Goal: Task Accomplishment & Management: Manage account settings

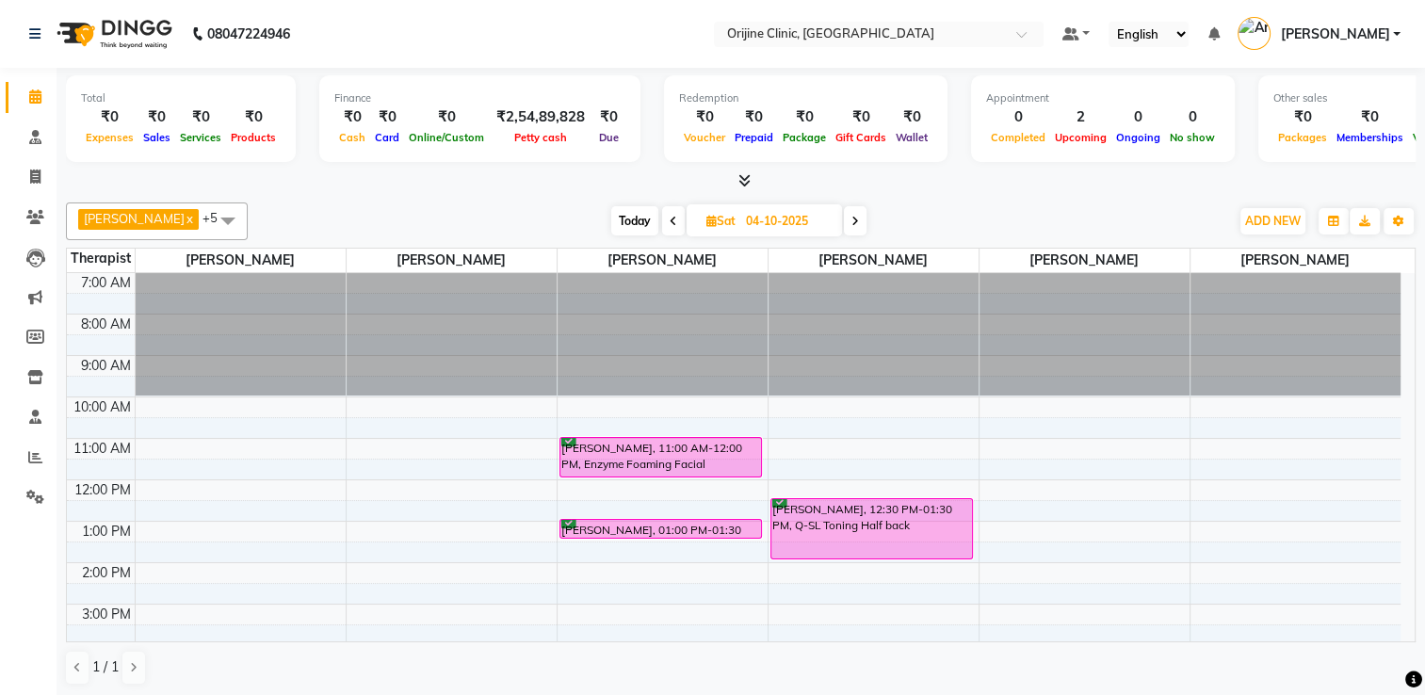
scroll to position [137, 0]
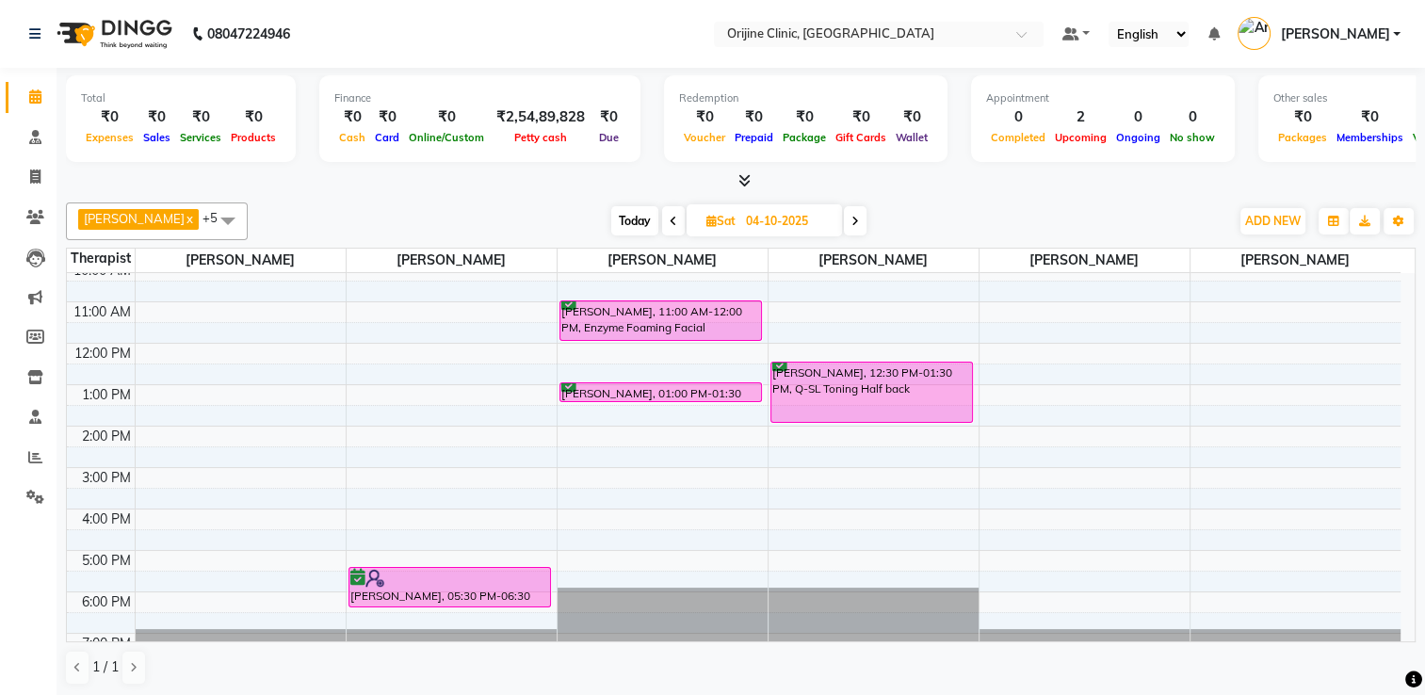
click at [715, 220] on icon at bounding box center [711, 221] width 10 height 12
select select "10"
select select "2025"
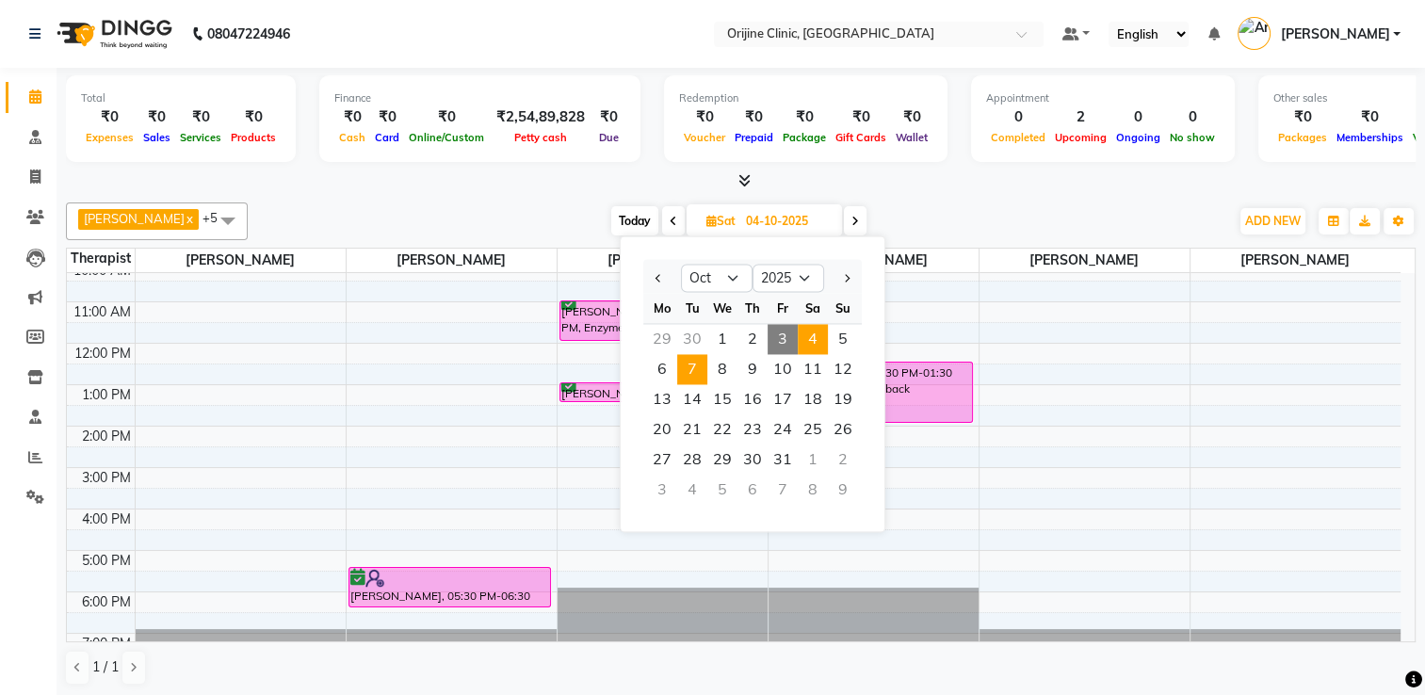
click at [694, 374] on span "7" at bounding box center [692, 369] width 30 height 30
type input "[DATE]"
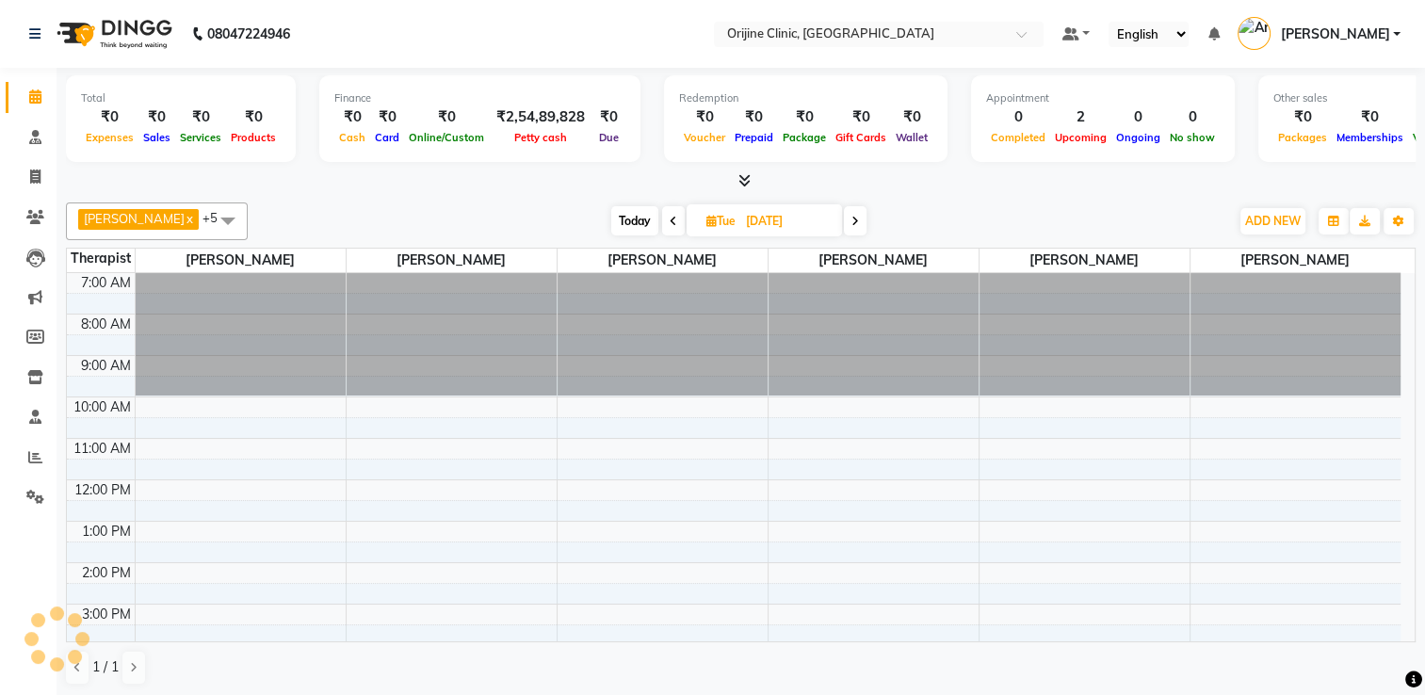
scroll to position [165, 0]
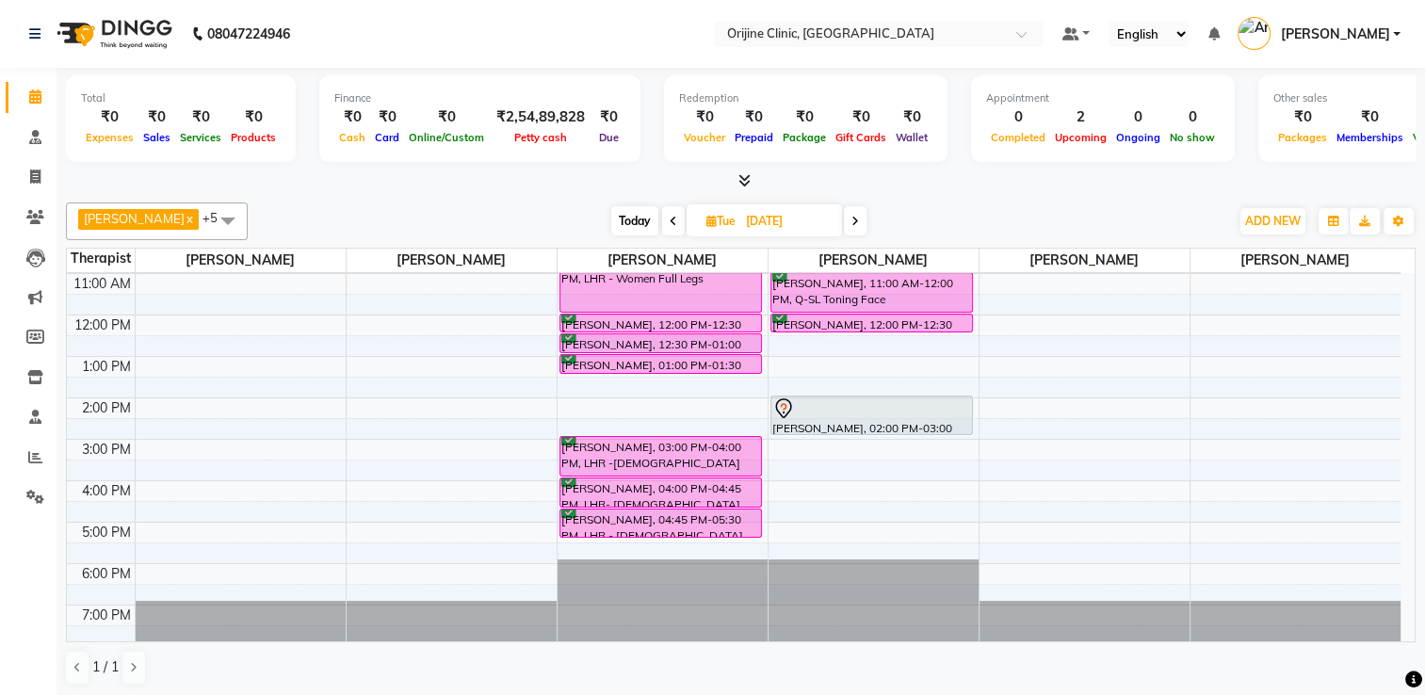
click at [718, 214] on span "Tue" at bounding box center [720, 221] width 39 height 14
select select "10"
select select "2025"
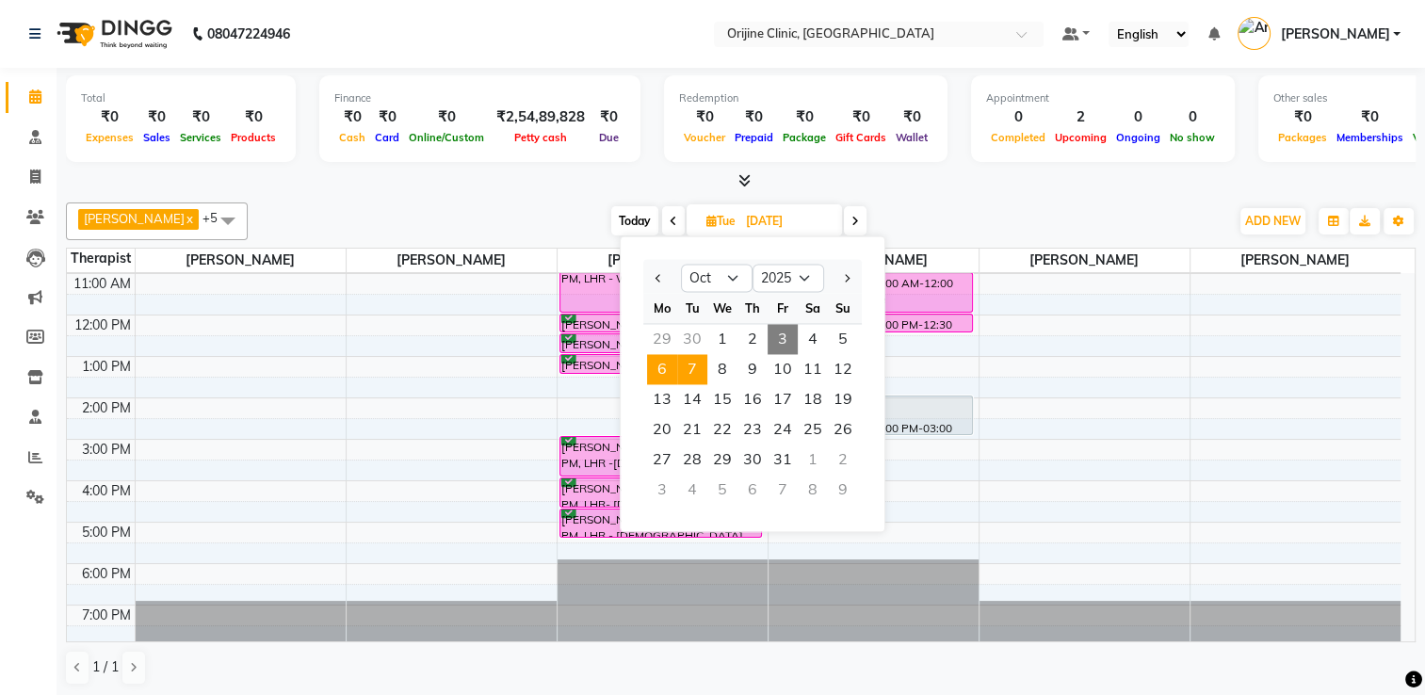
click at [661, 365] on span "6" at bounding box center [662, 369] width 30 height 30
type input "[DATE]"
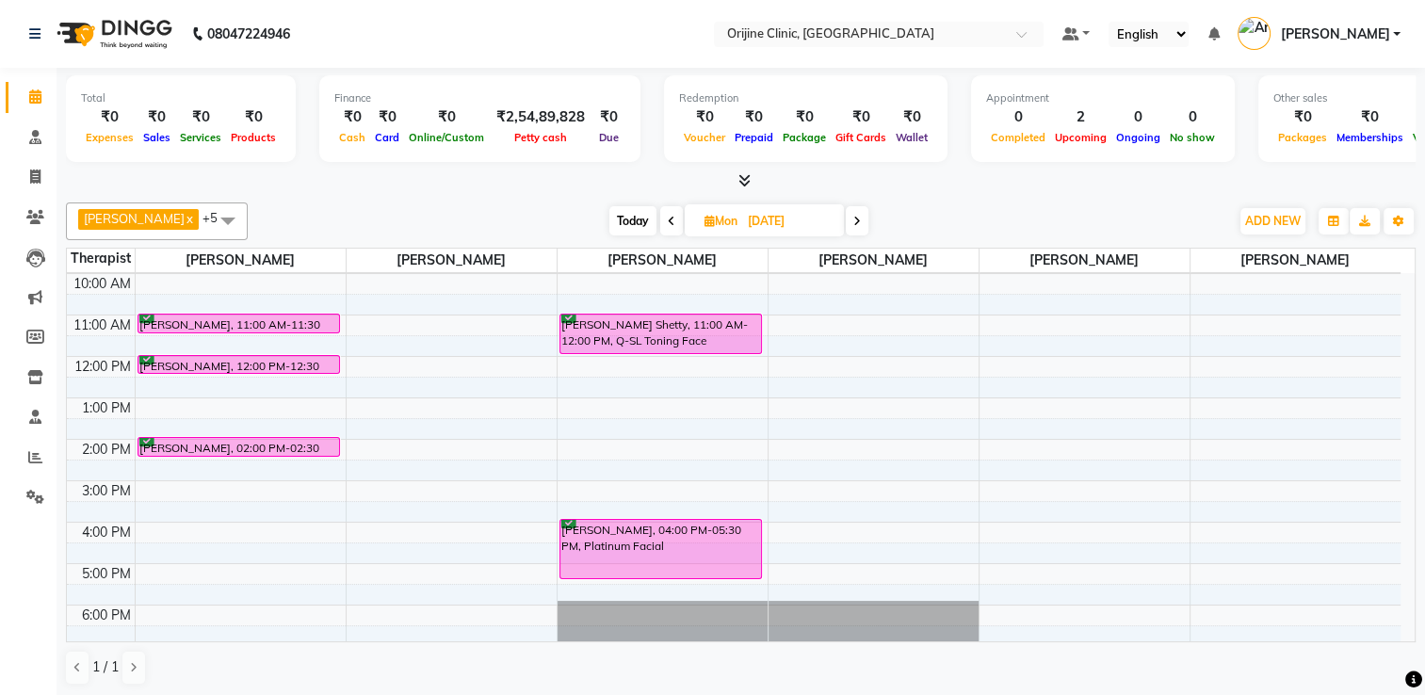
scroll to position [122, 0]
click at [712, 217] on icon at bounding box center [709, 221] width 10 height 12
select select "10"
select select "2025"
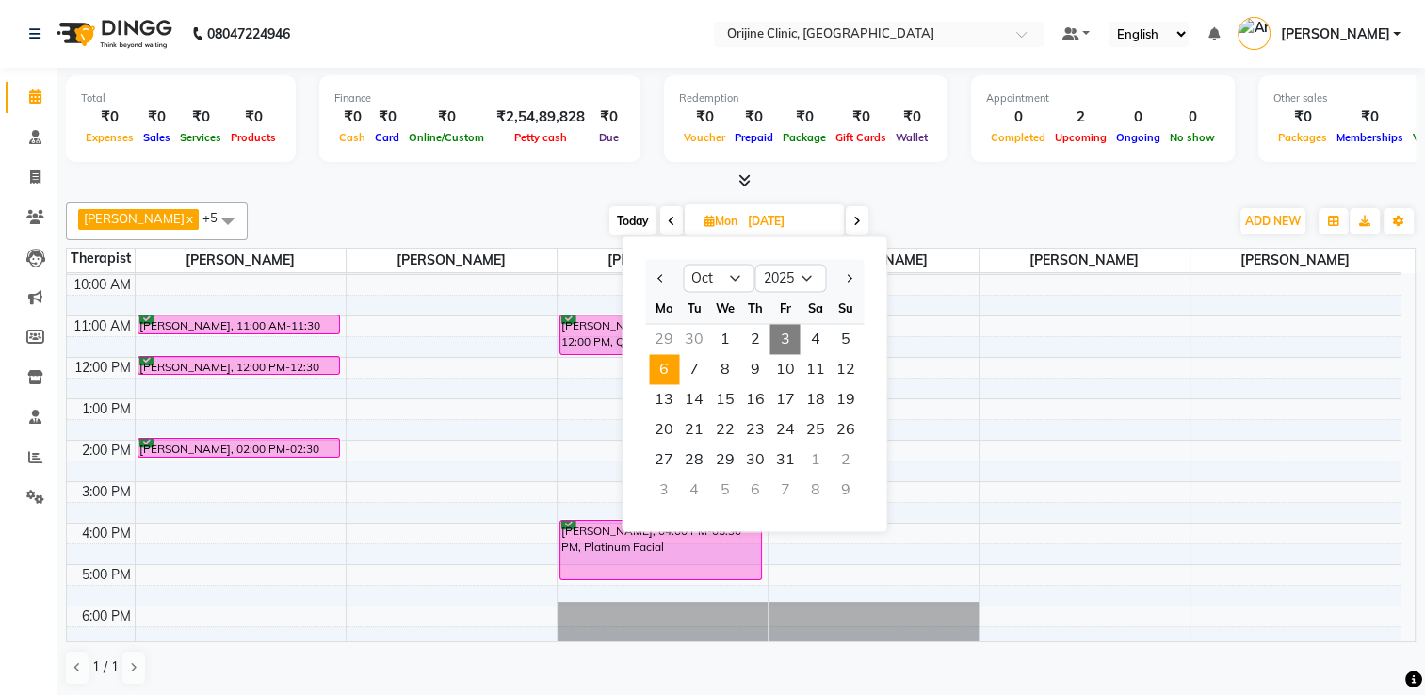
click at [785, 333] on span "3" at bounding box center [784, 339] width 30 height 30
type input "03-10-2025"
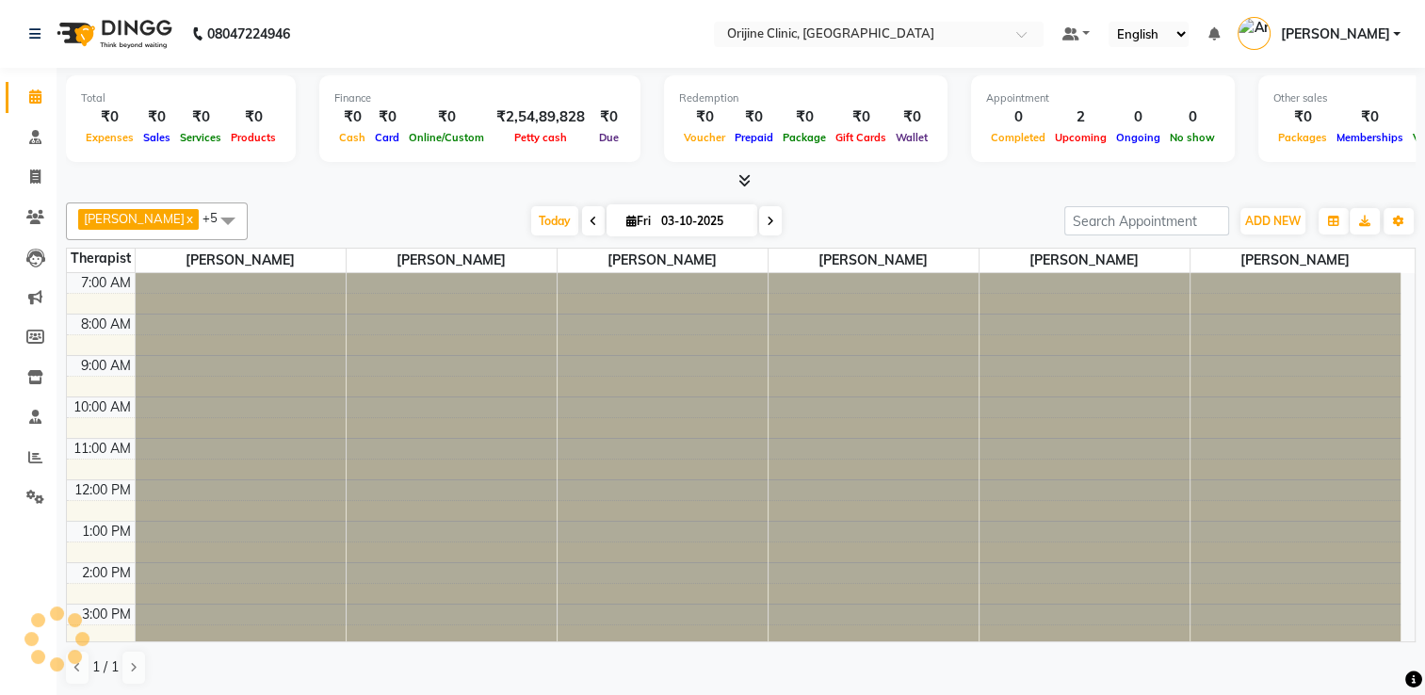
scroll to position [165, 0]
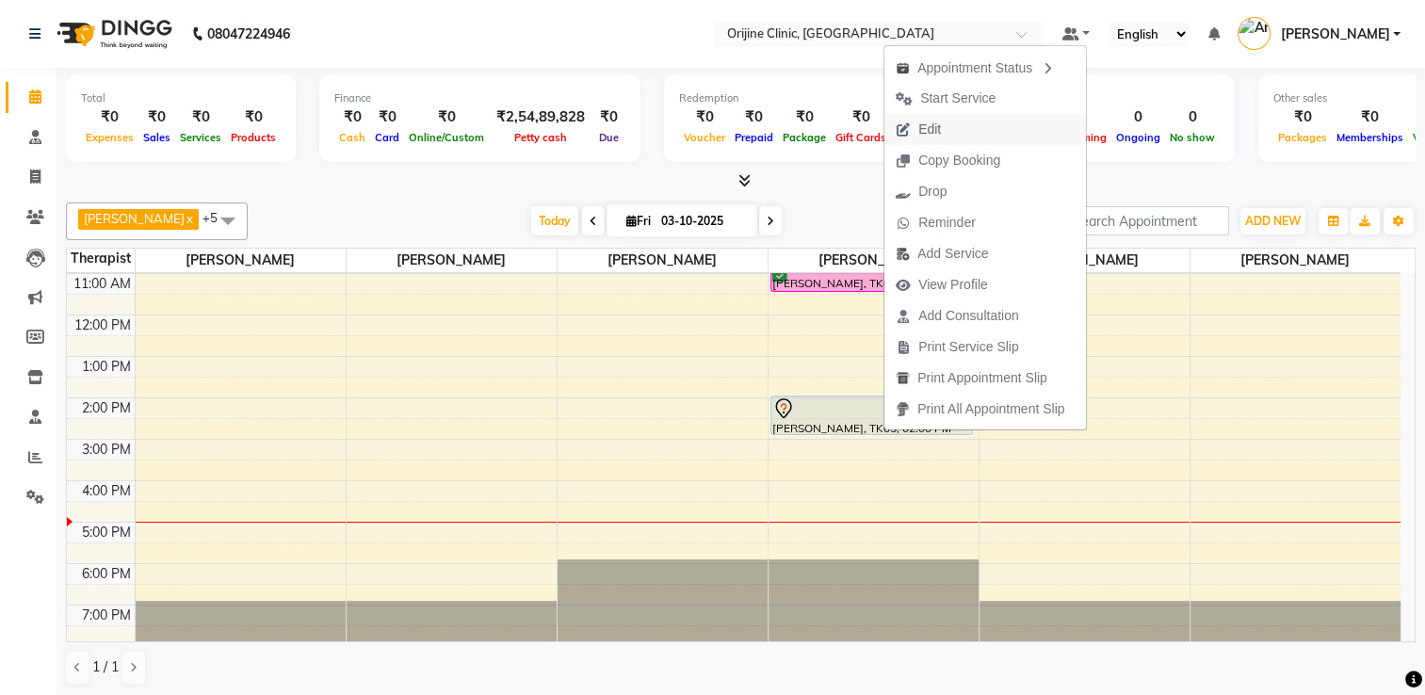
click at [933, 126] on span "Edit" at bounding box center [929, 130] width 23 height 20
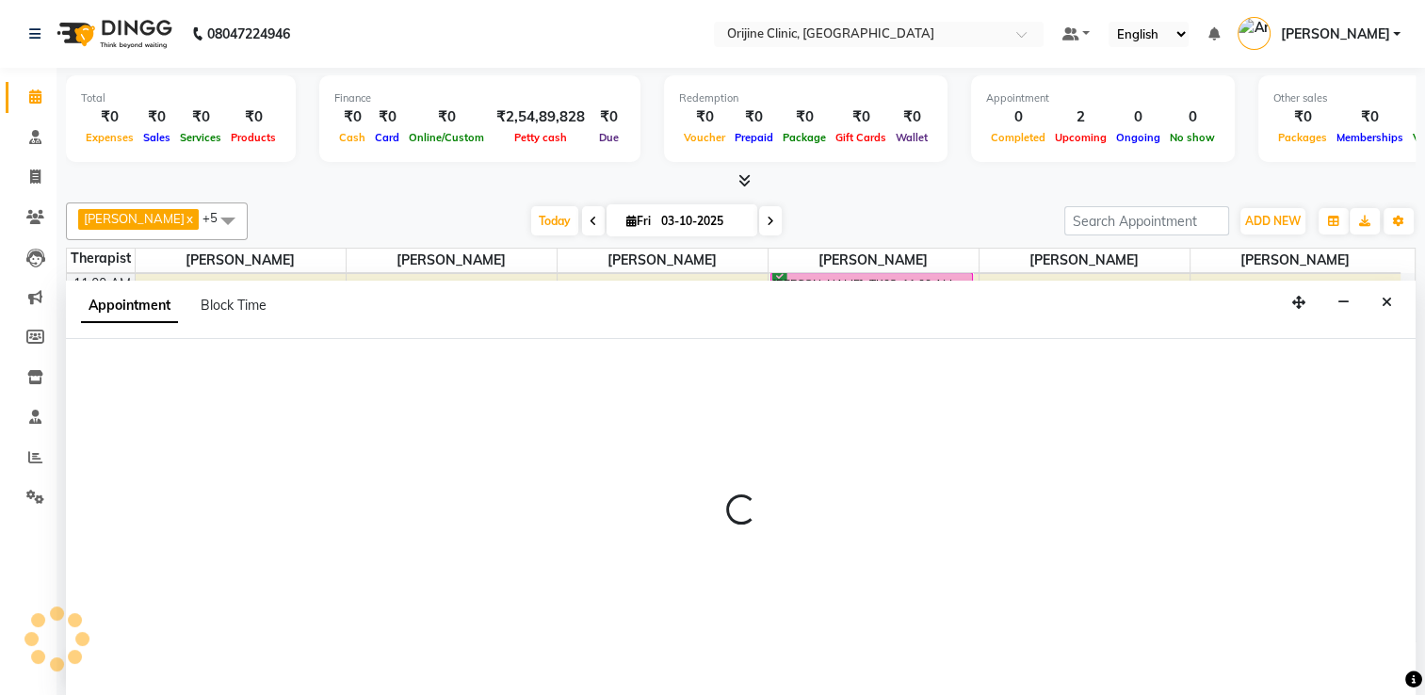
select select "10777"
select select "840"
select select "tentative"
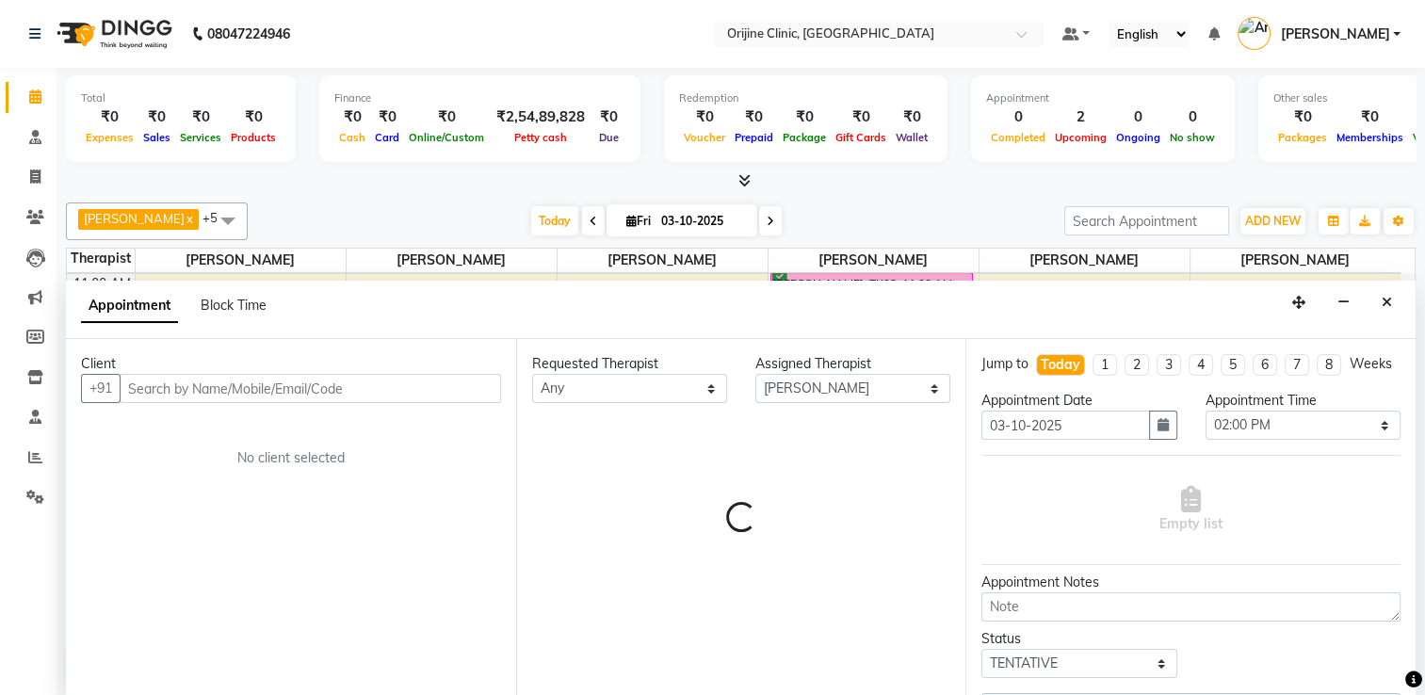
select select "1130"
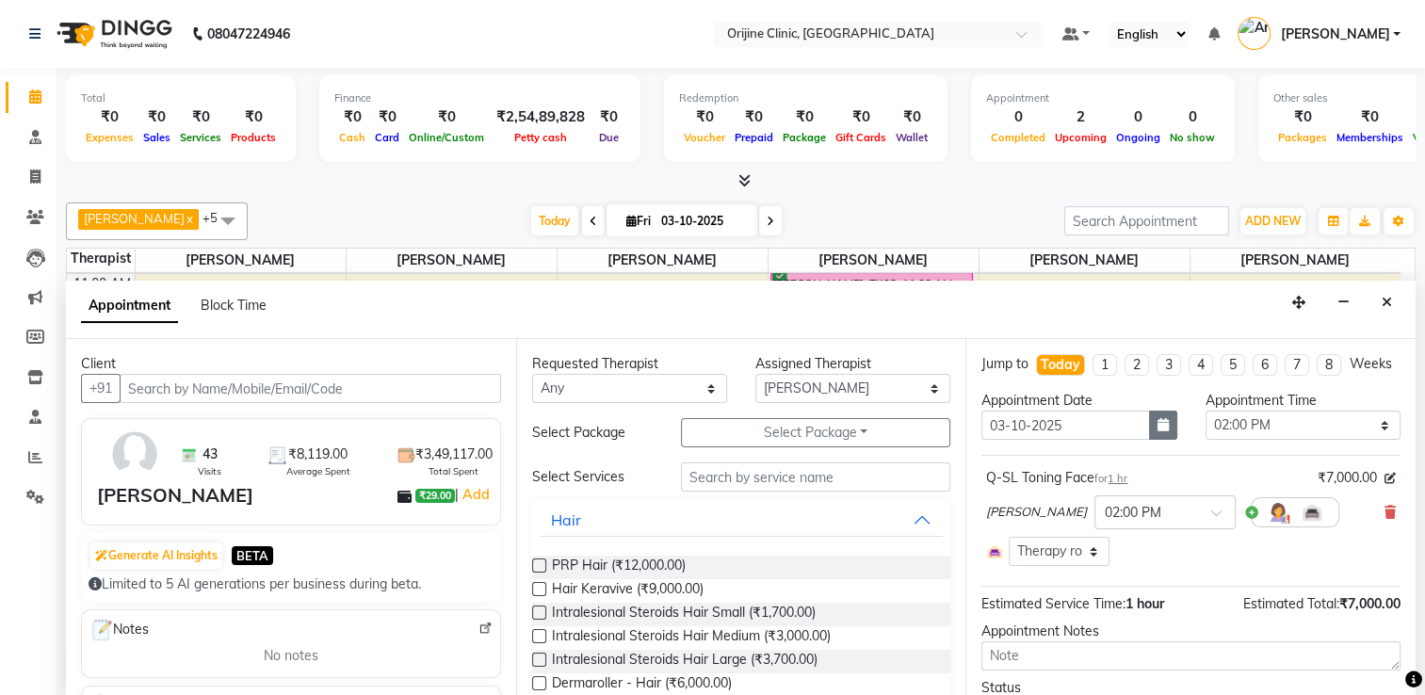
click at [1157, 431] on icon "button" at bounding box center [1162, 424] width 11 height 13
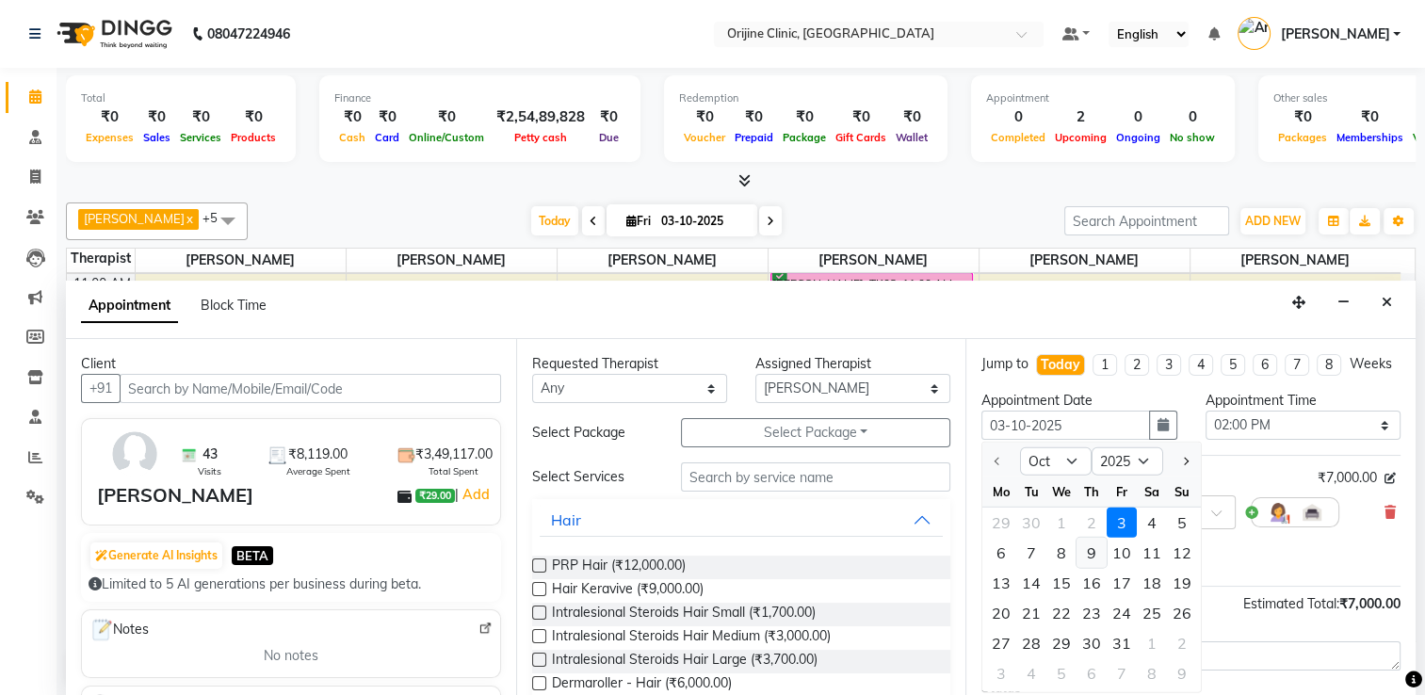
click at [1085, 558] on div "9" at bounding box center [1091, 553] width 30 height 30
type input "[DATE]"
select select "840"
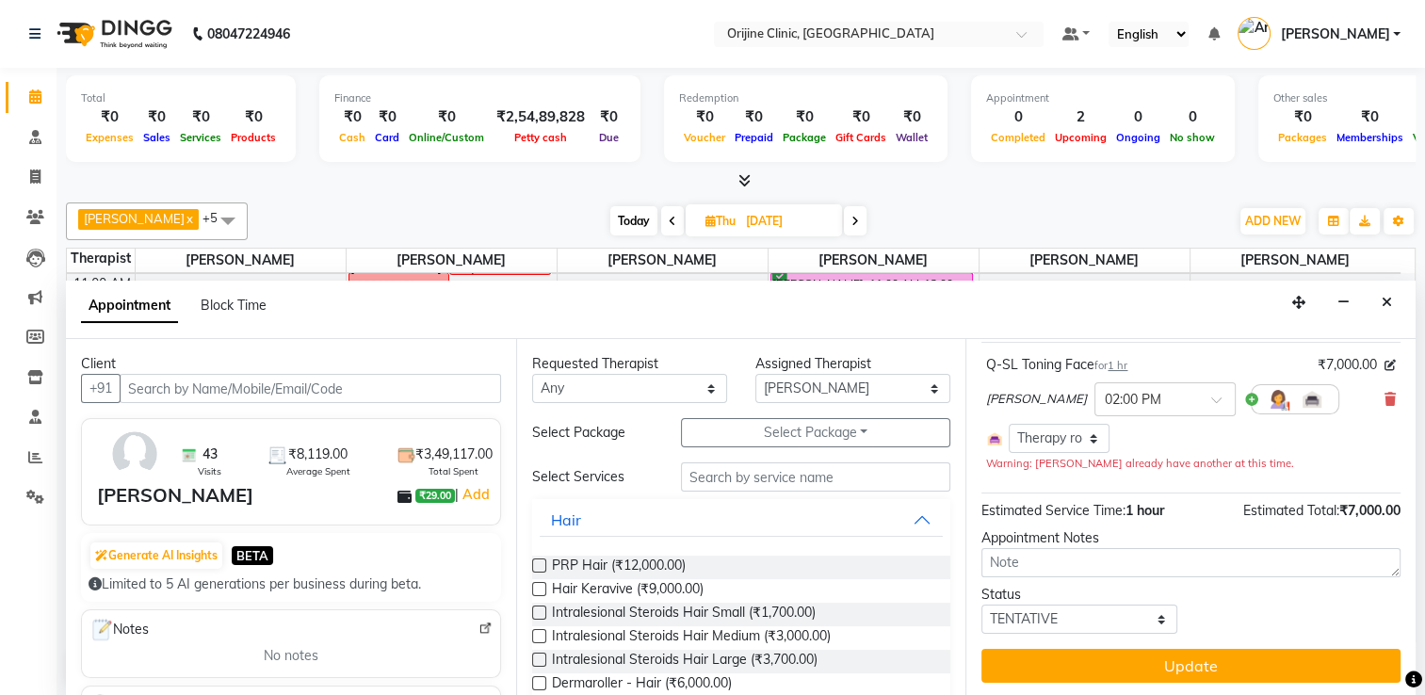
scroll to position [130, 0]
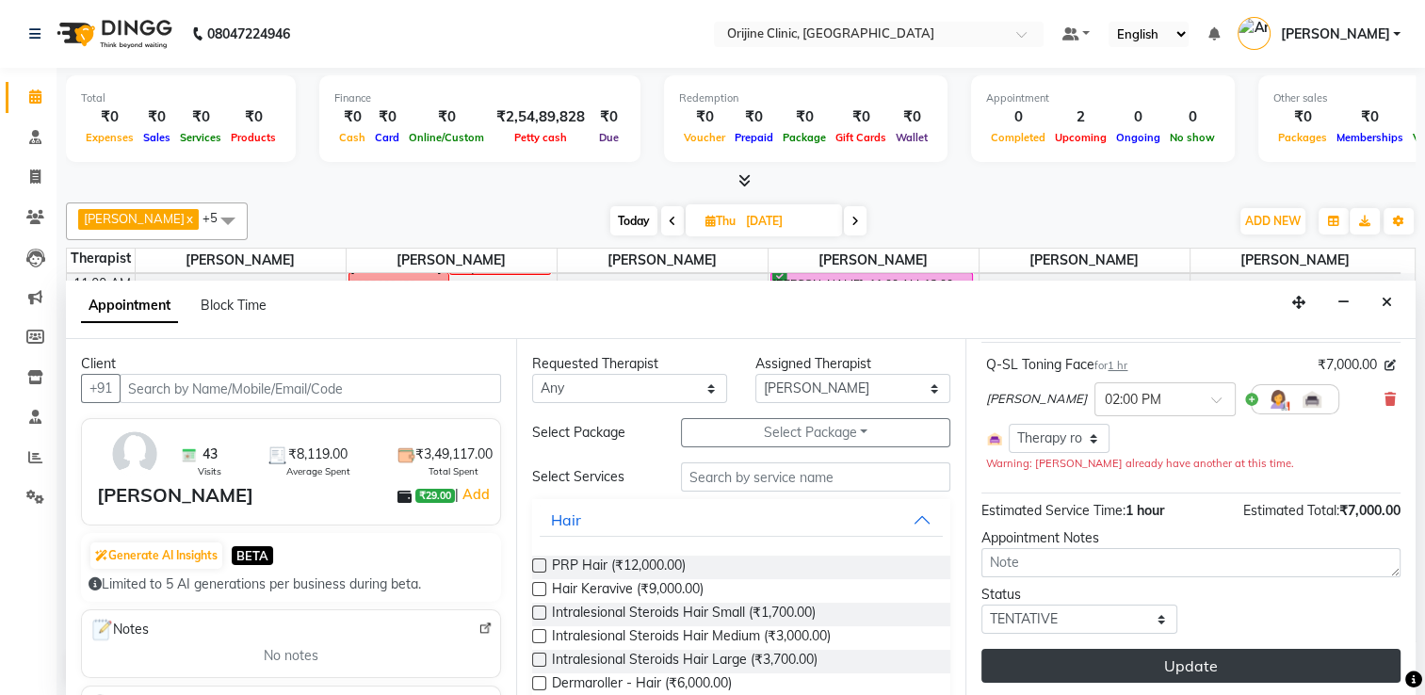
click at [1203, 653] on button "Update" at bounding box center [1190, 666] width 419 height 34
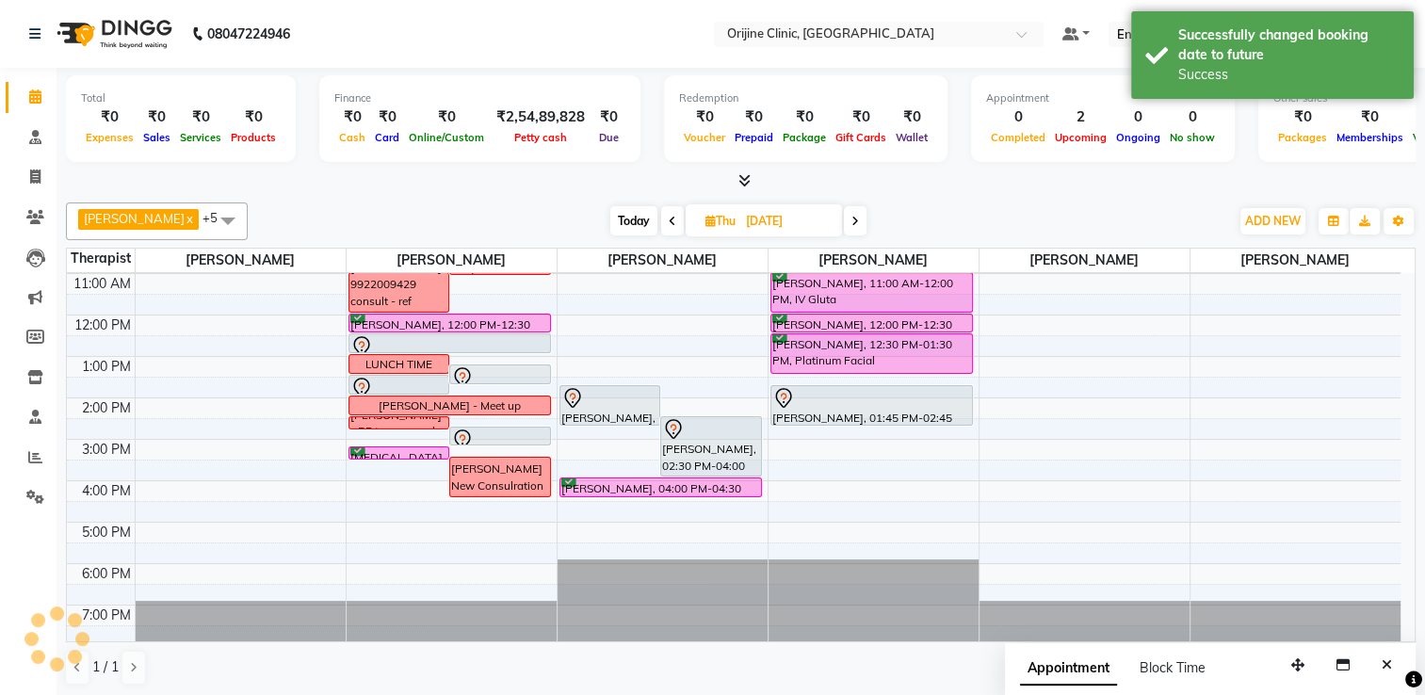
scroll to position [0, 0]
click at [708, 221] on icon at bounding box center [710, 221] width 10 height 12
select select "10"
select select "2025"
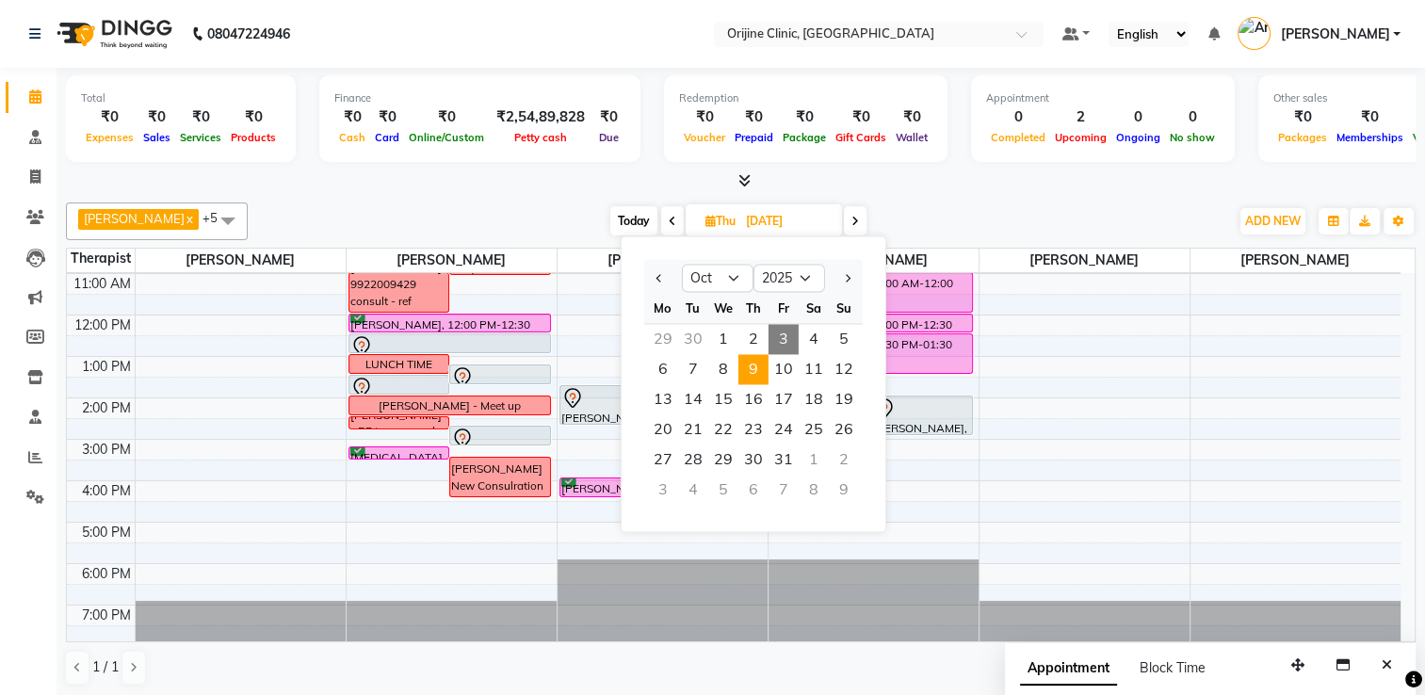
click at [787, 335] on span "3" at bounding box center [783, 339] width 30 height 30
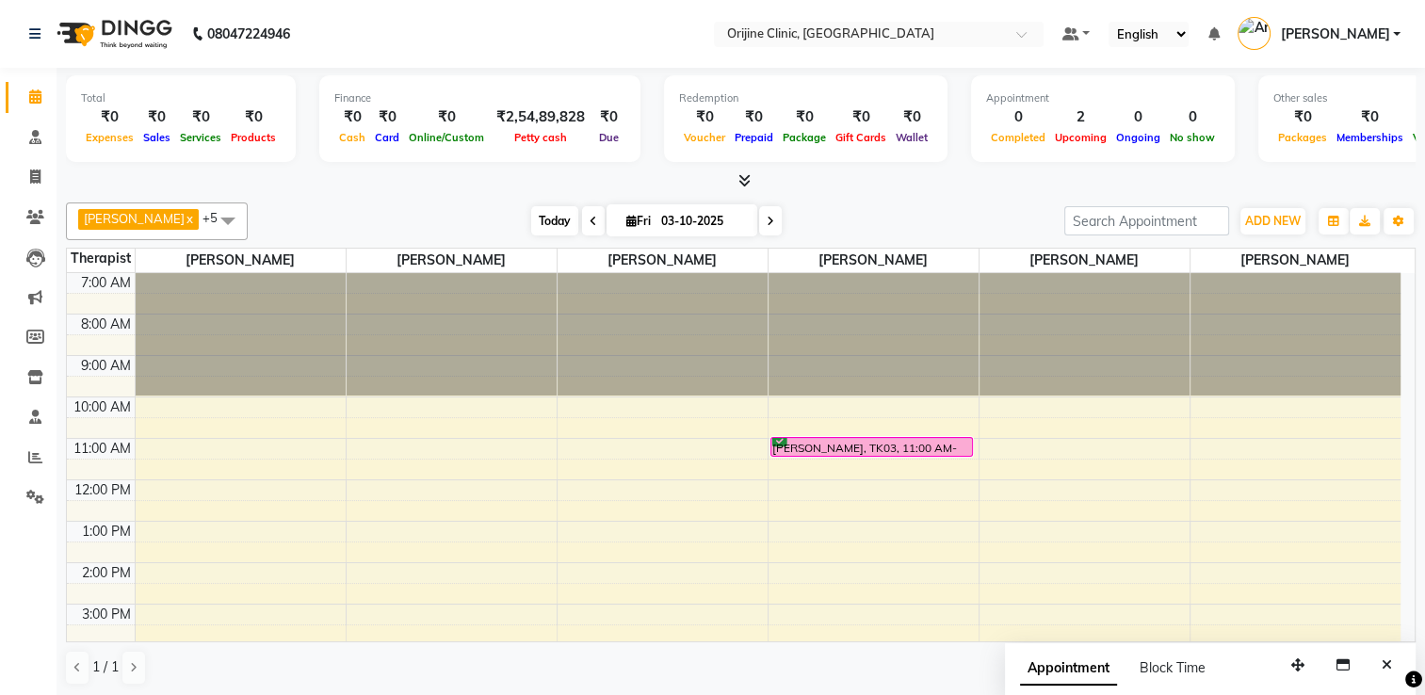
click at [555, 218] on span "Today" at bounding box center [554, 220] width 47 height 29
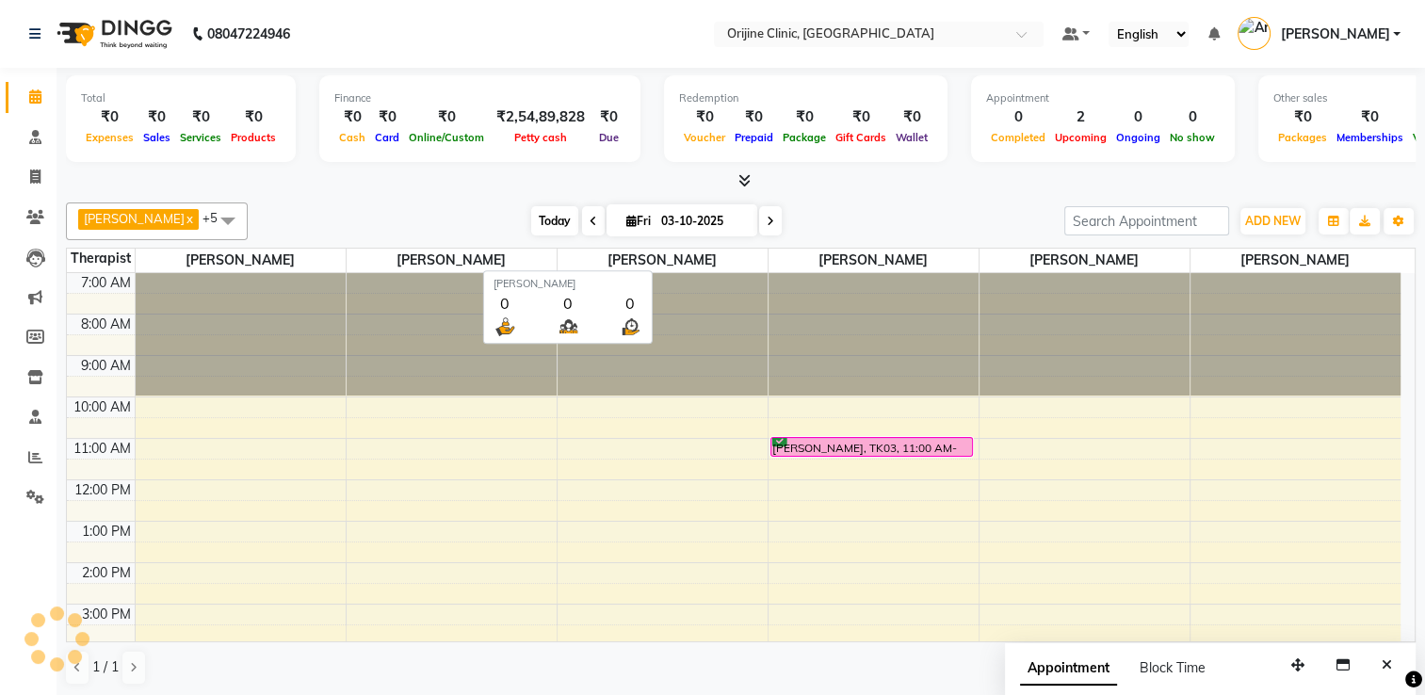
scroll to position [165, 0]
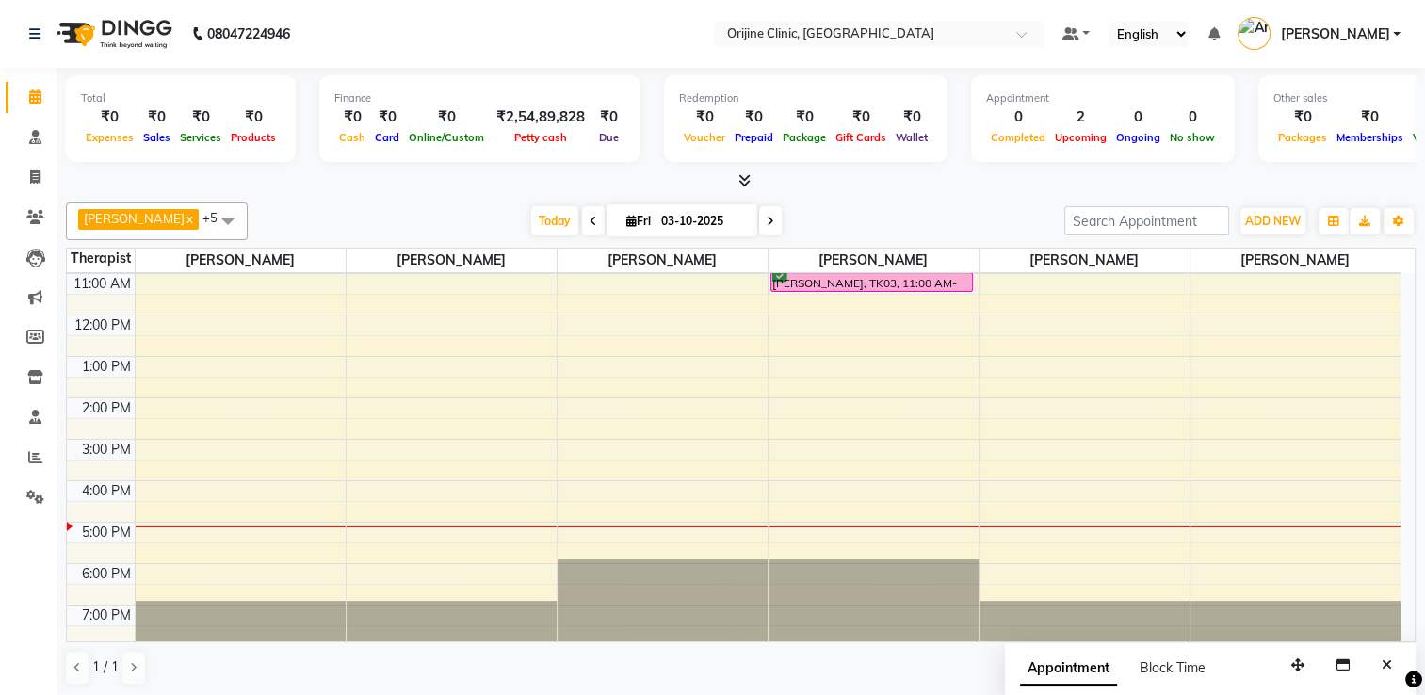
click at [768, 218] on icon at bounding box center [770, 221] width 8 height 11
type input "04-10-2025"
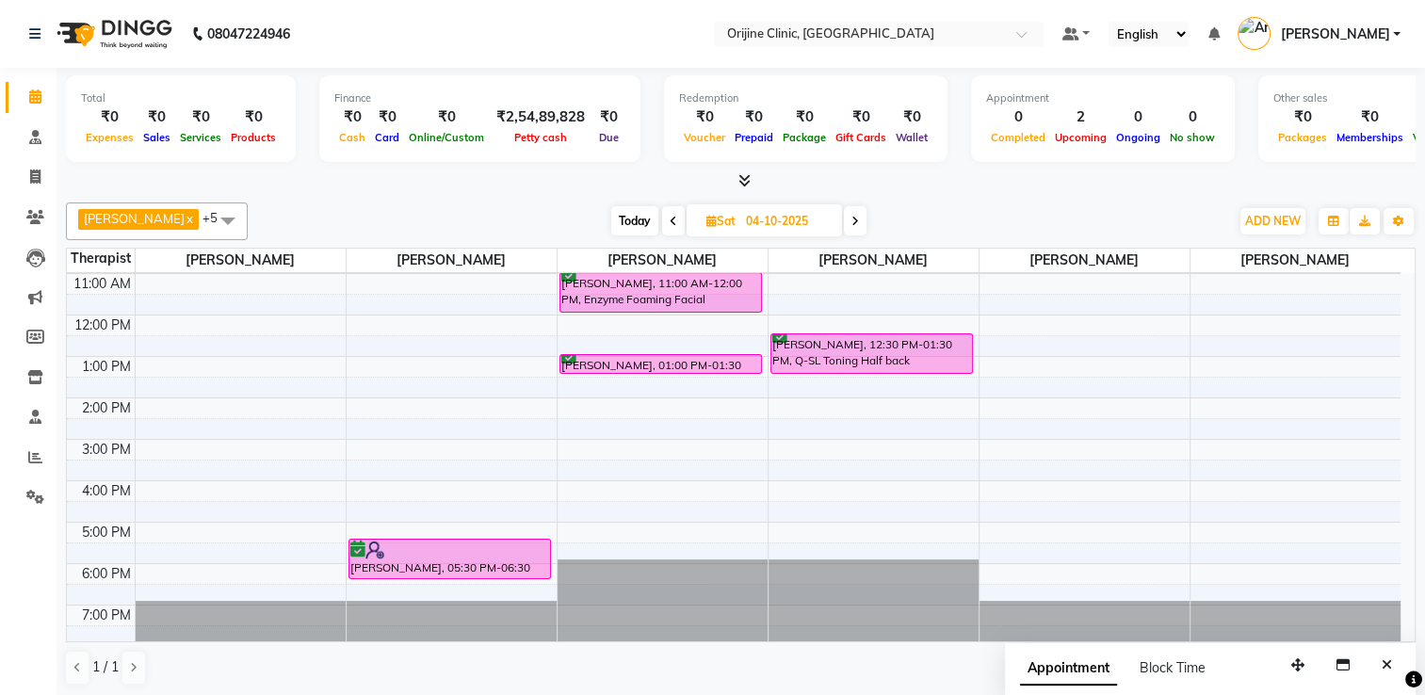
click at [710, 224] on icon at bounding box center [711, 221] width 10 height 12
select select "10"
select select "2025"
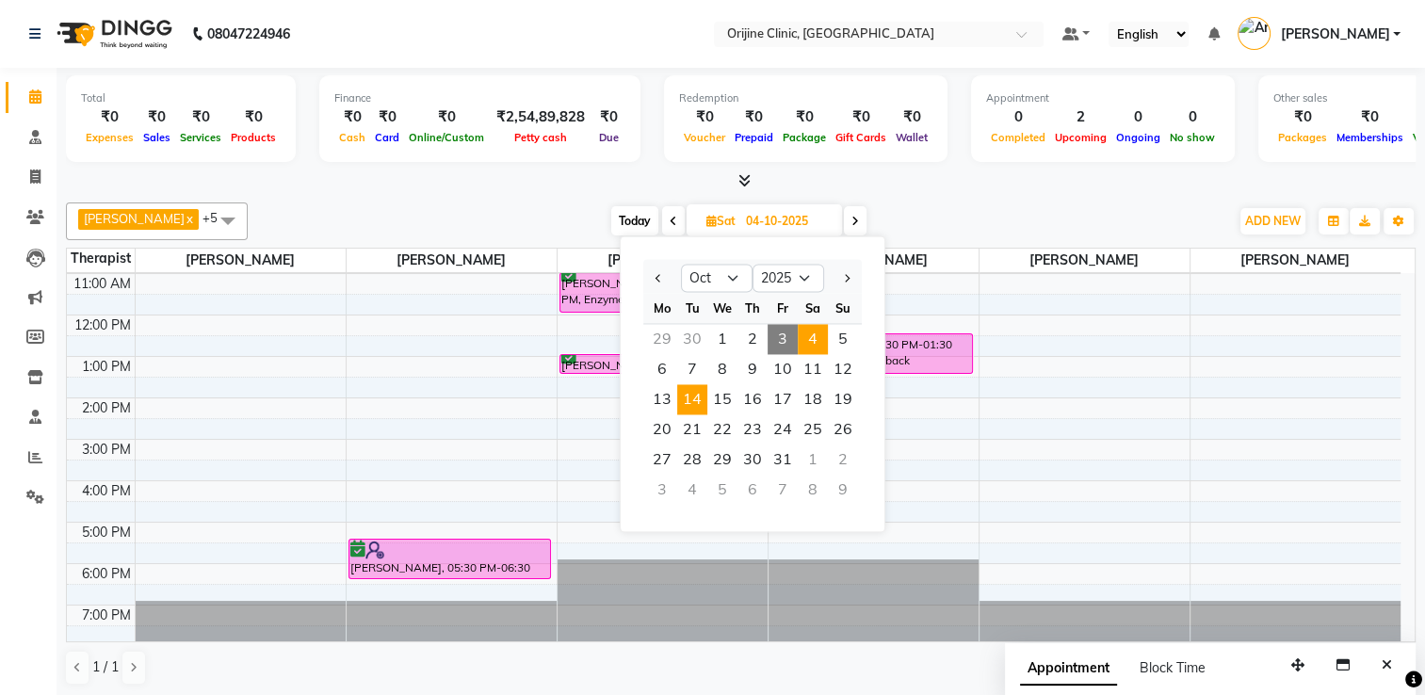
click at [695, 401] on span "14" at bounding box center [692, 399] width 30 height 30
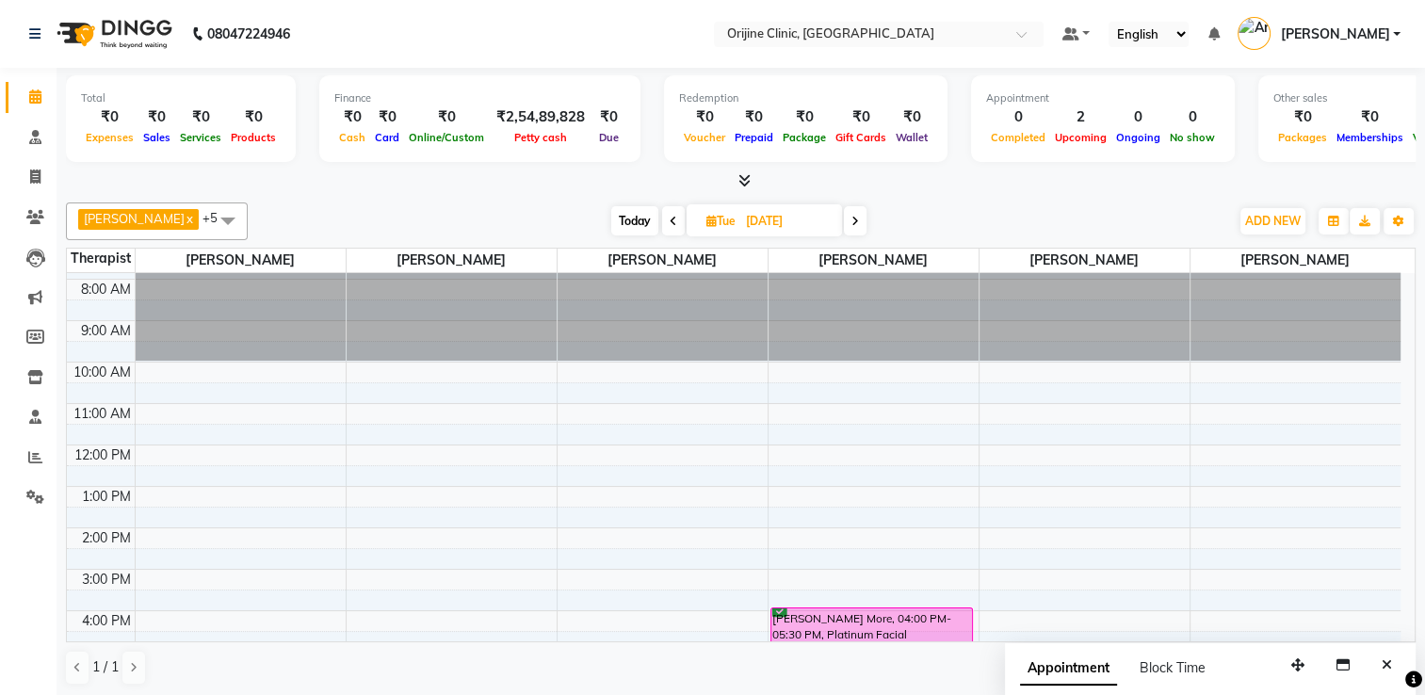
scroll to position [8, 0]
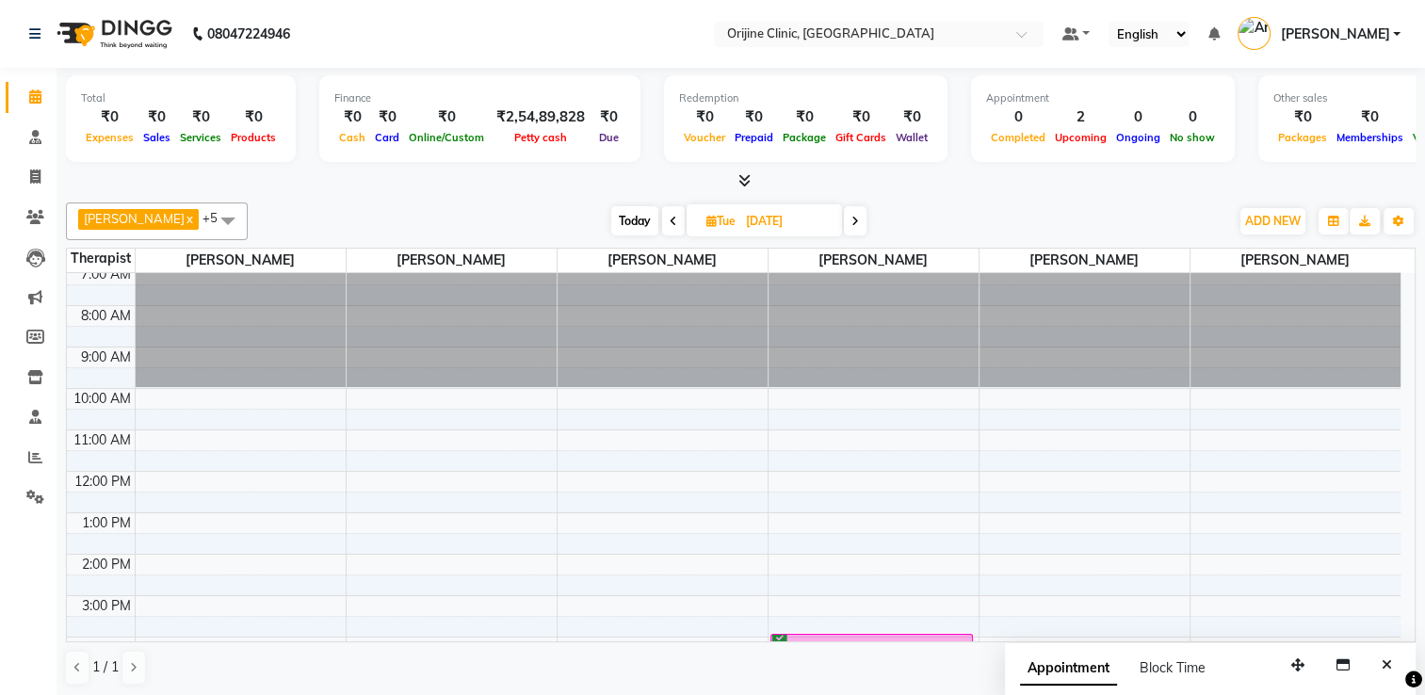
click at [640, 218] on span "Today" at bounding box center [634, 220] width 47 height 29
type input "03-10-2025"
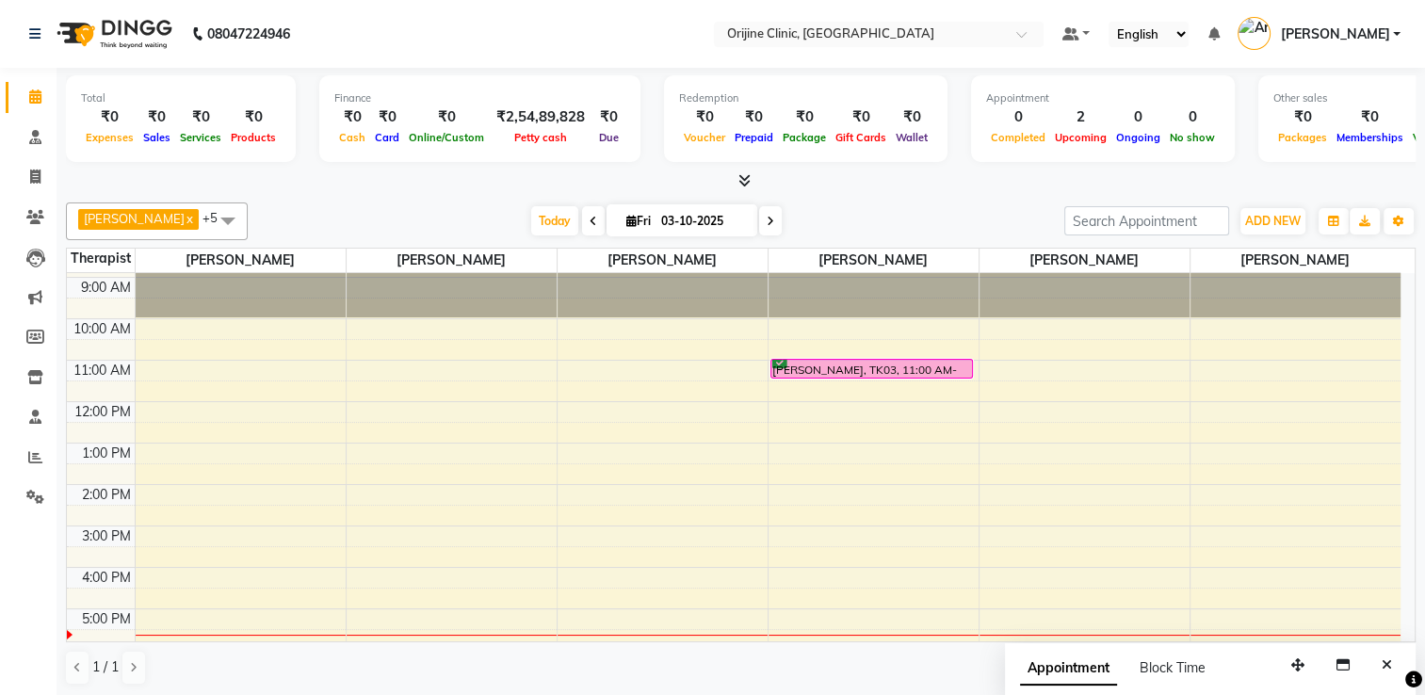
scroll to position [76, 0]
